Goal: Information Seeking & Learning: Learn about a topic

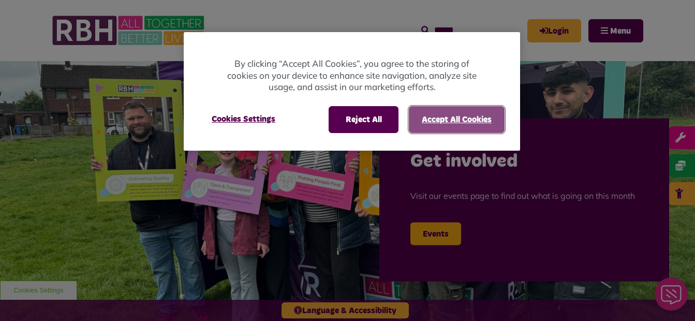
click at [448, 118] on button "Accept All Cookies" at bounding box center [457, 119] width 96 height 27
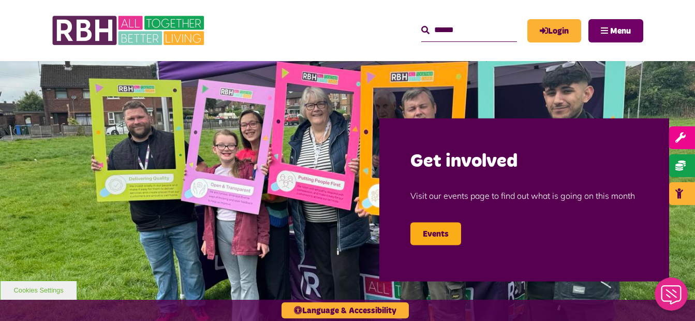
click at [619, 23] on button "Menu" at bounding box center [615, 30] width 55 height 23
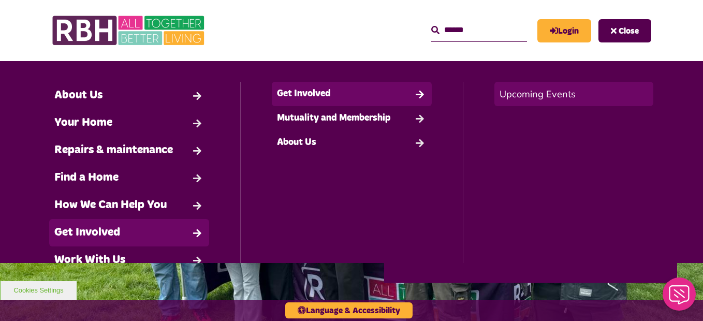
click at [520, 100] on link "Upcoming Events" at bounding box center [573, 94] width 159 height 24
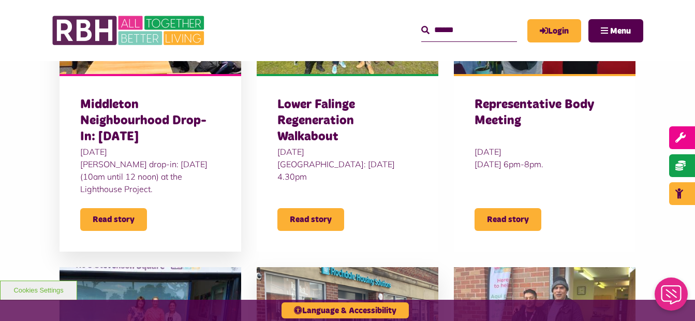
scroll to position [517, 0]
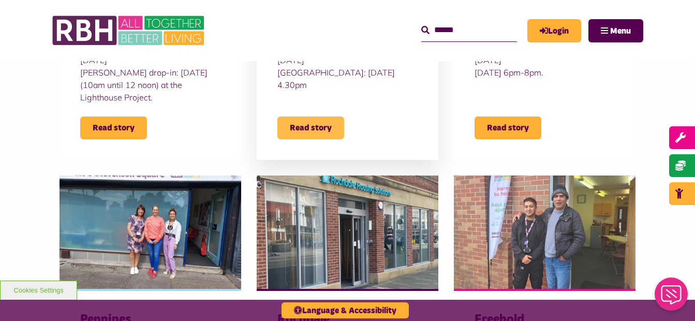
click at [317, 129] on span "Read story" at bounding box center [310, 127] width 67 height 23
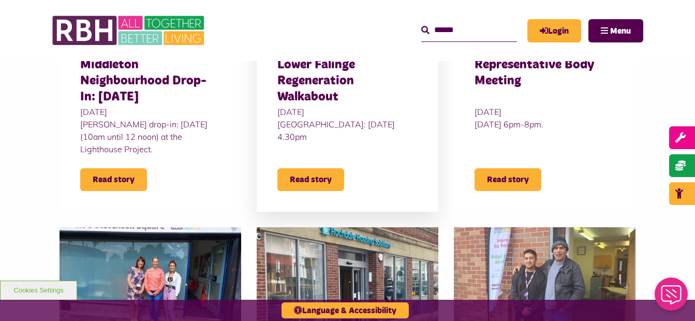
scroll to position [414, 0]
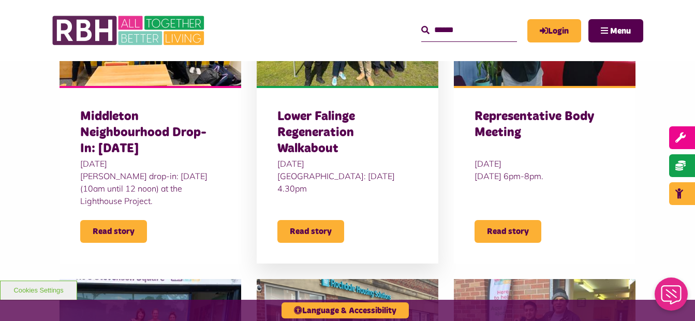
click at [326, 249] on div "Lower Falinge Regeneration Walkabout 10 Sept 2025 Lower Falinge walkabout: Wedn…" at bounding box center [348, 174] width 182 height 177
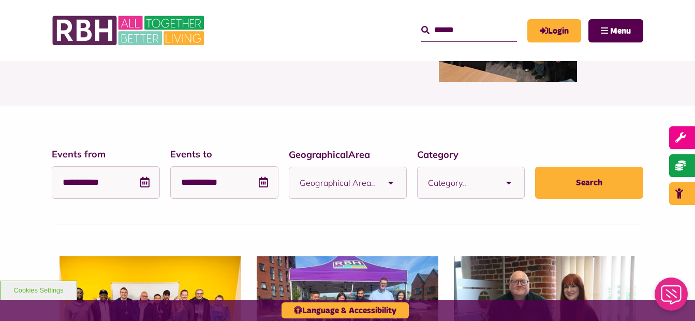
scroll to position [207, 0]
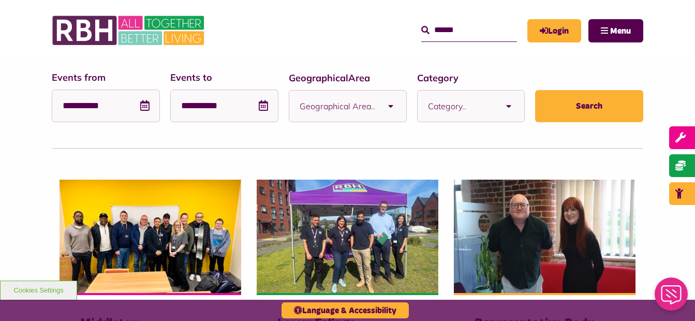
click at [353, 102] on span "Geographical Area.." at bounding box center [338, 106] width 76 height 31
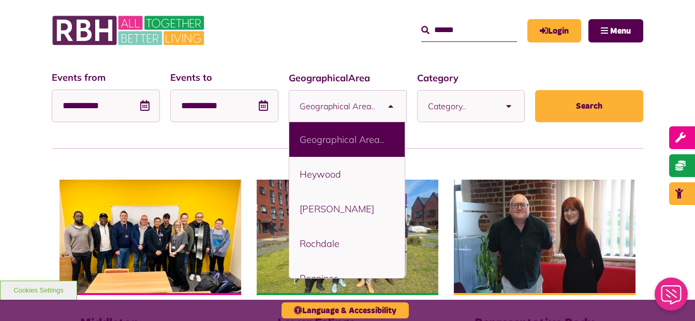
click at [460, 102] on span "Category.." at bounding box center [461, 106] width 66 height 31
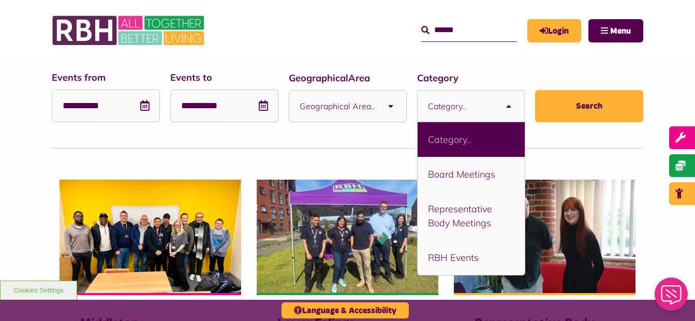
click at [467, 104] on span "Category.." at bounding box center [461, 106] width 66 height 31
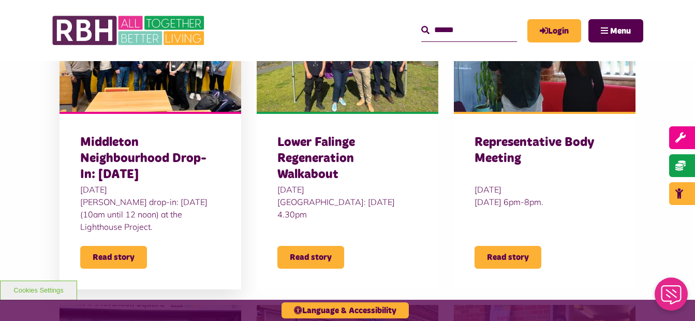
scroll to position [414, 0]
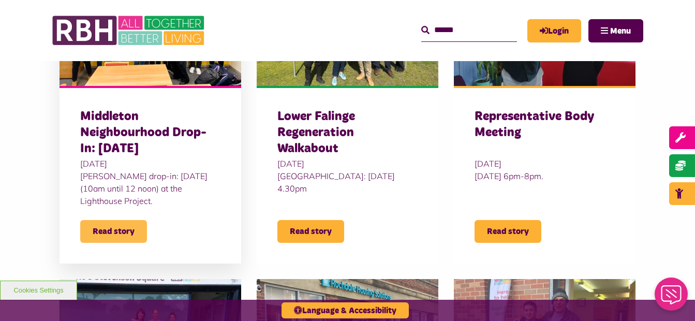
click at [140, 230] on span "Read story" at bounding box center [113, 231] width 67 height 23
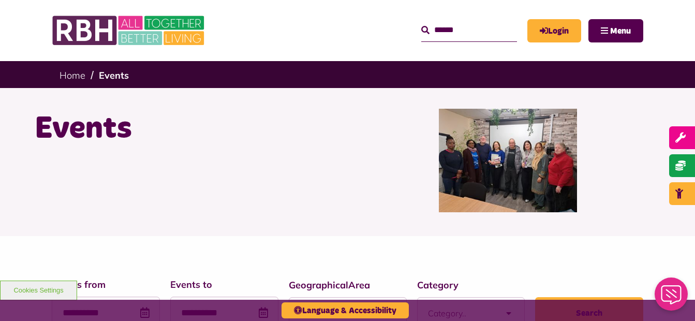
click at [115, 139] on h1 "Events" at bounding box center [187, 129] width 305 height 40
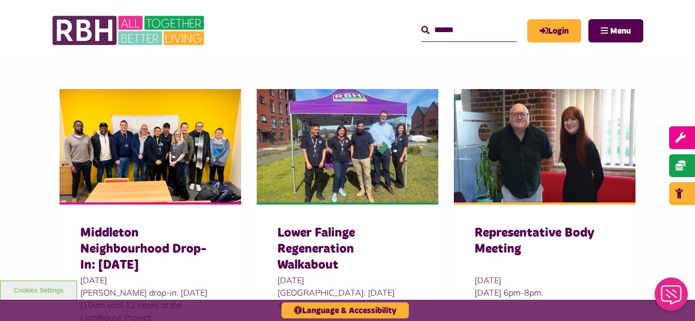
scroll to position [362, 0]
